Goal: Communication & Community: Answer question/provide support

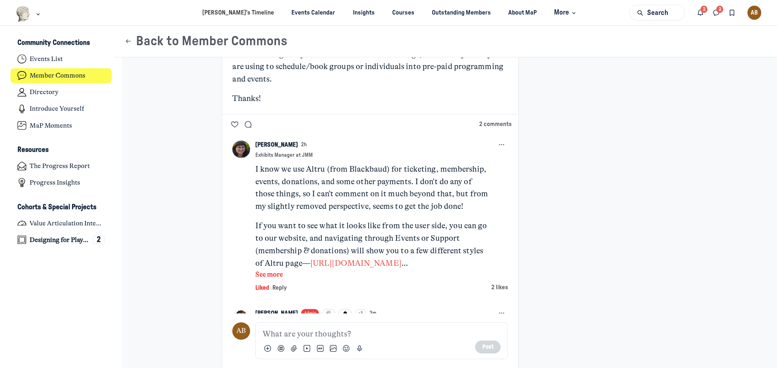
scroll to position [363, 0]
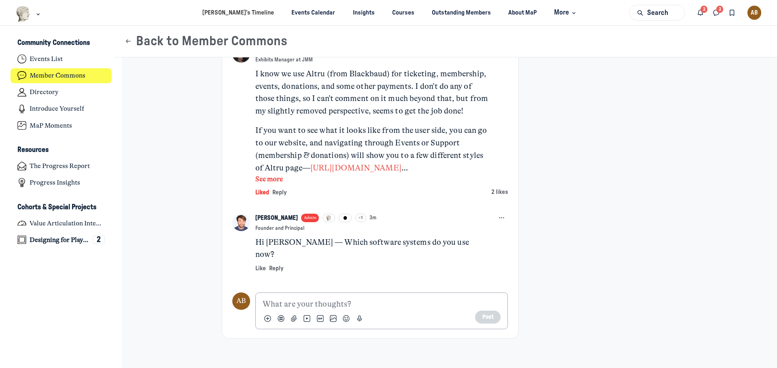
click at [303, 298] on p "Main Content" at bounding box center [381, 304] width 238 height 13
click at [273, 266] on span "Reply" at bounding box center [276, 269] width 15 height 6
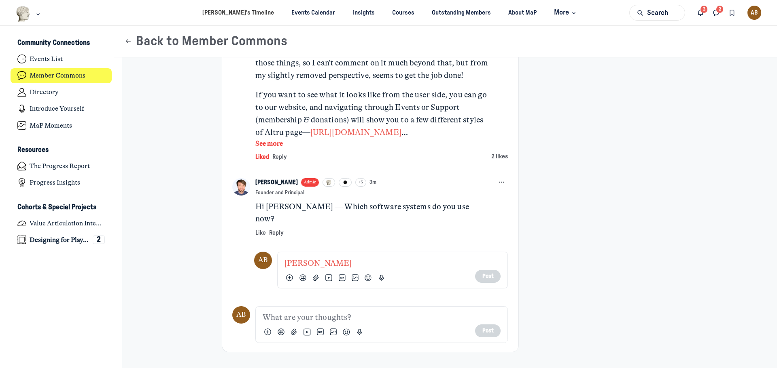
scroll to position [400, 0]
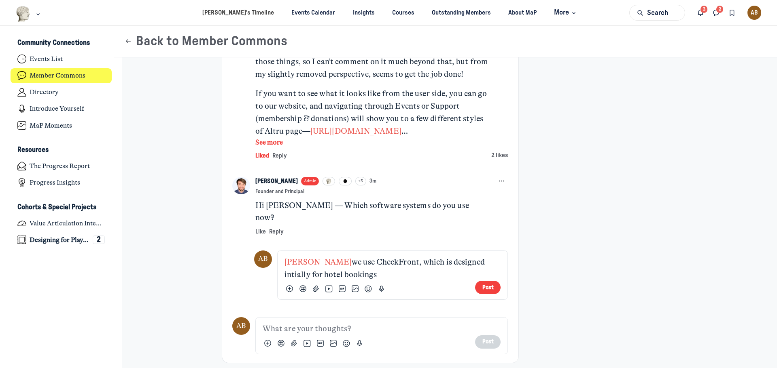
click at [467, 256] on p "[PERSON_NAME] we use CheckFront, which is designed intially for hotel bookings" at bounding box center [392, 268] width 216 height 25
click at [384, 262] on p "[PERSON_NAME] we use CheckFront, which is designed initially for hotel bookings" at bounding box center [392, 268] width 216 height 25
click at [423, 256] on p "[PERSON_NAME] we use CheckFront, which is designed initially for hotel bookings" at bounding box center [392, 268] width 216 height 25
click at [396, 262] on p "[PERSON_NAME] we use CheckFront, which was designed initially for hotel bookings" at bounding box center [392, 268] width 216 height 25
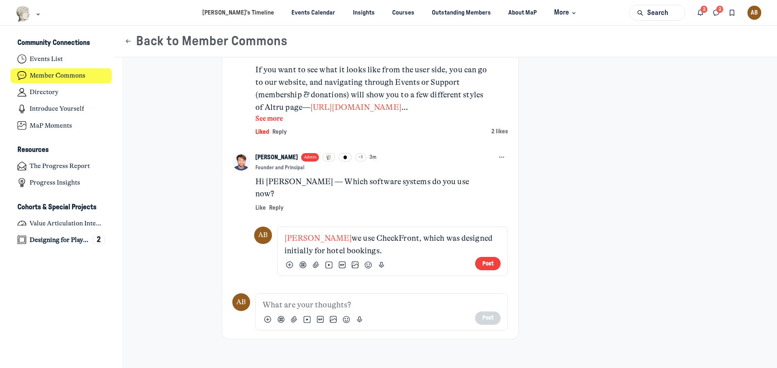
scroll to position [424, 0]
click at [433, 232] on p "[PERSON_NAME] we use CheckFront, which was designed initially for hotel booking…" at bounding box center [392, 244] width 216 height 25
drag, startPoint x: 470, startPoint y: 224, endPoint x: 491, endPoint y: 224, distance: 21.0
click at [491, 232] on p "[PERSON_NAME] we use CheckFront, which is designed initially for hotel bookings." at bounding box center [392, 244] width 216 height 25
click at [330, 233] on p "[PERSON_NAME] we use CheckFront, which is designed for hotel bookings." at bounding box center [392, 244] width 216 height 25
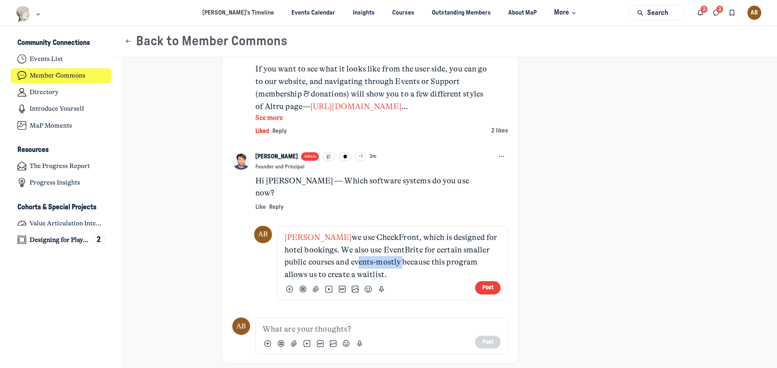
drag, startPoint x: 374, startPoint y: 250, endPoint x: 328, endPoint y: 251, distance: 45.7
click at [328, 251] on p "[PERSON_NAME] we use CheckFront, which is designed for hotel bookings. We also …" at bounding box center [392, 257] width 216 height 50
click at [359, 258] on p "[PERSON_NAME] we use CheckFront, which is designed for hotel bookings. We also …" at bounding box center [392, 257] width 216 height 50
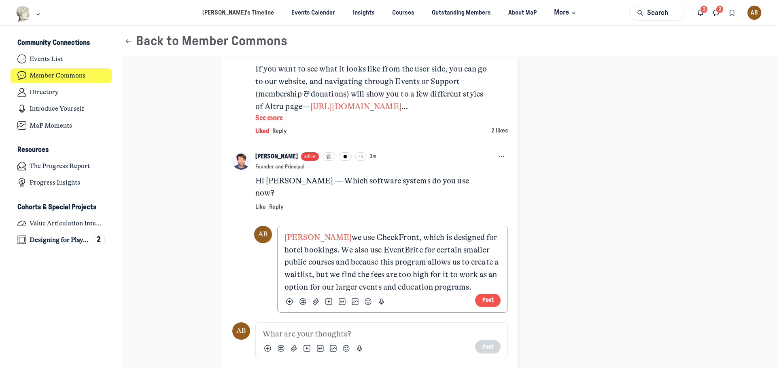
click at [486, 294] on button "Post" at bounding box center [487, 300] width 25 height 13
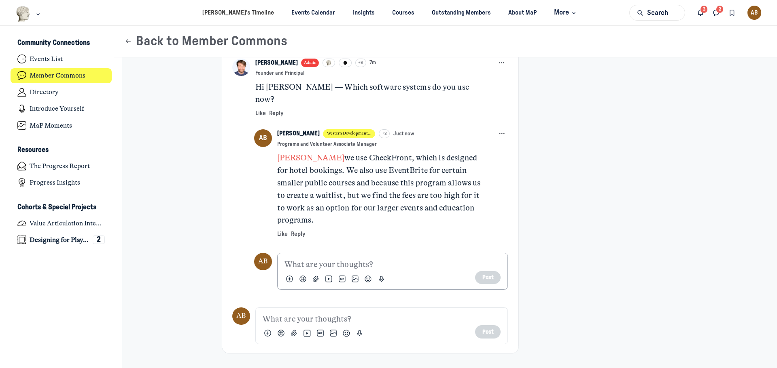
scroll to position [518, 0]
